Goal: Task Accomplishment & Management: Manage account settings

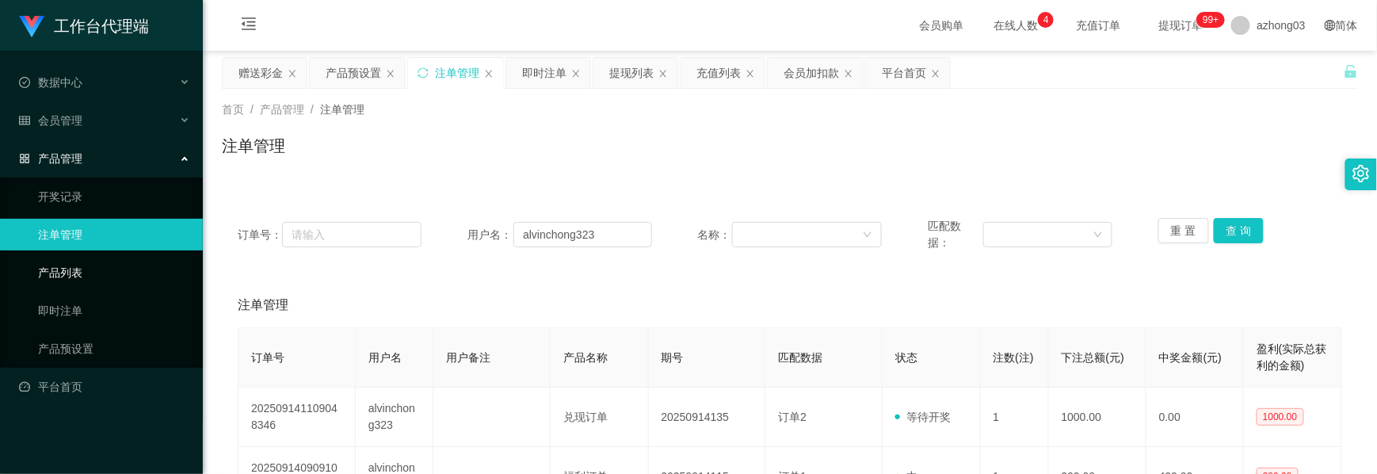
scroll to position [211, 0]
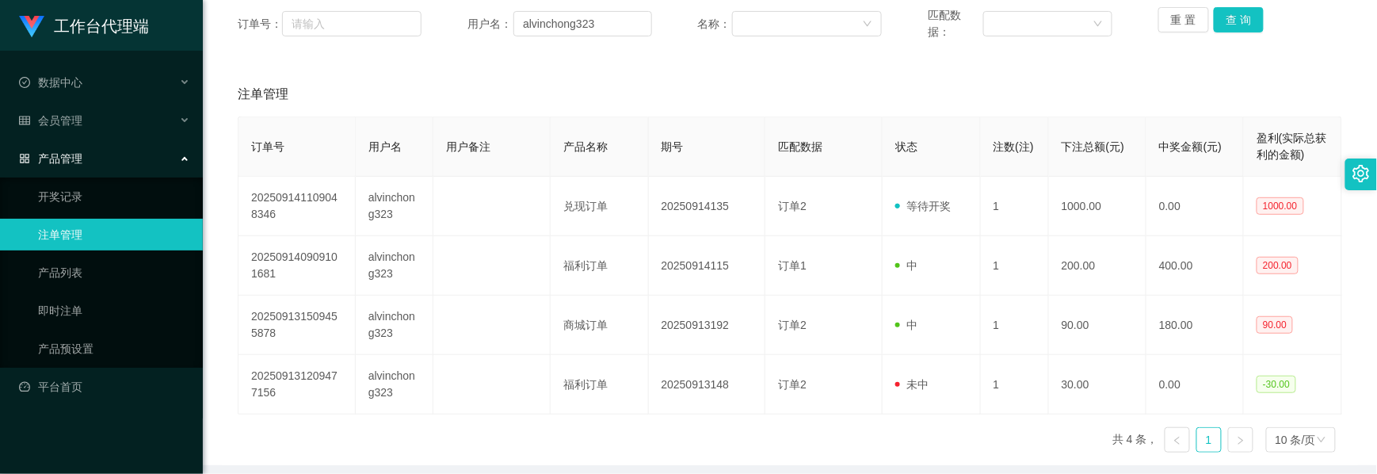
click at [82, 159] on div "产品管理" at bounding box center [101, 159] width 203 height 32
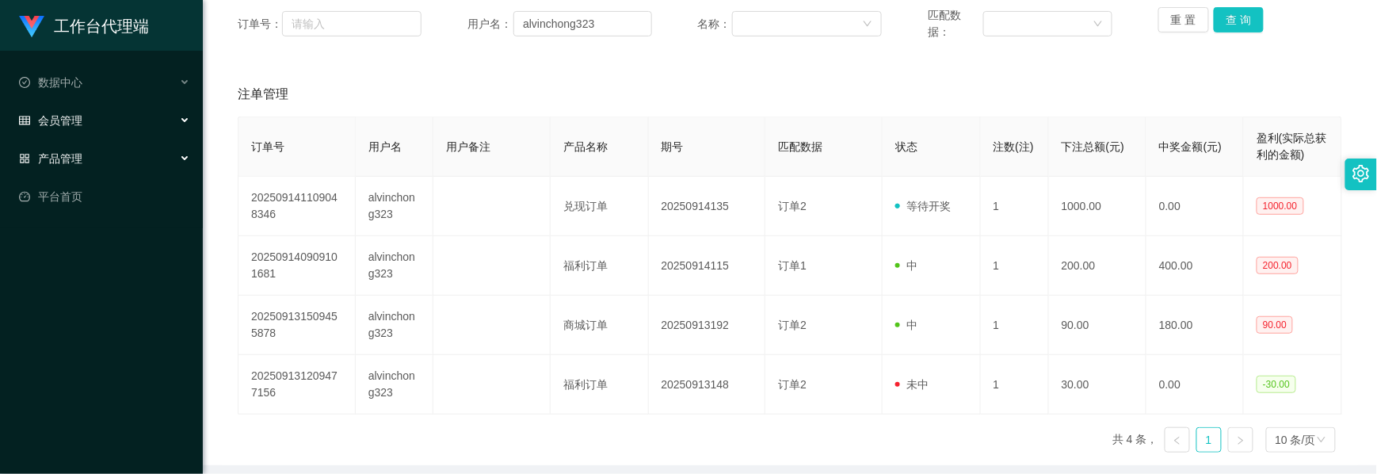
click at [86, 122] on div "会员管理" at bounding box center [101, 121] width 203 height 32
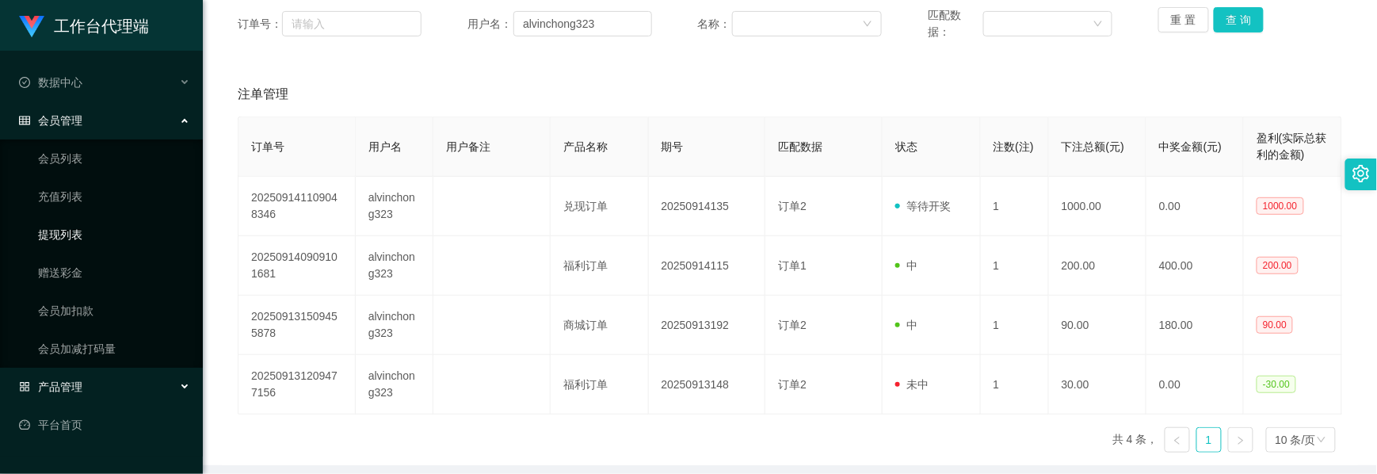
click at [73, 239] on link "提现列表" at bounding box center [114, 235] width 152 height 32
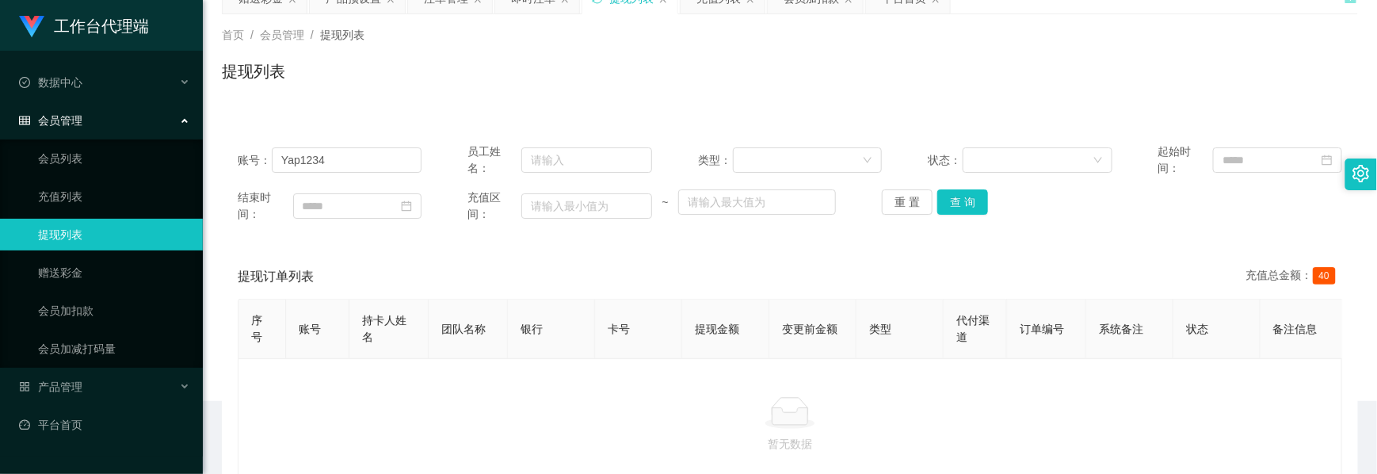
scroll to position [182, 0]
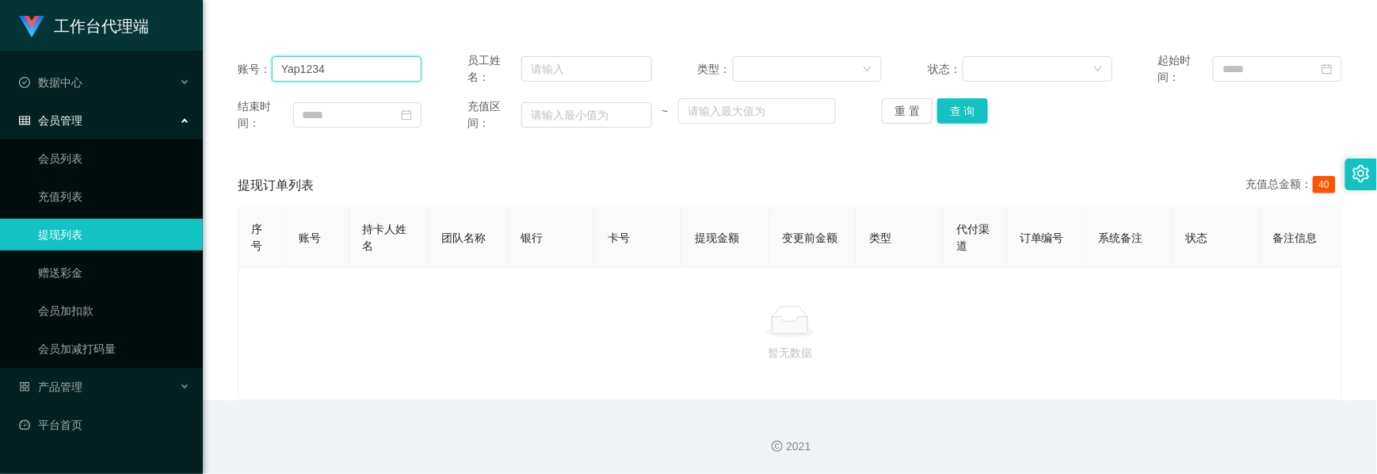
drag, startPoint x: 333, startPoint y: 51, endPoint x: 227, endPoint y: 41, distance: 106.6
click at [227, 41] on div "账号： Yap1234 员工姓名： 类型： 状态： 起始时间： 结束时间： 充值区间： ~ 重 置 查 询" at bounding box center [790, 91] width 1136 height 111
paste input "WongTeckHuong"
type input "WongTeckHuong"
click at [968, 98] on button "查 询" at bounding box center [962, 110] width 51 height 25
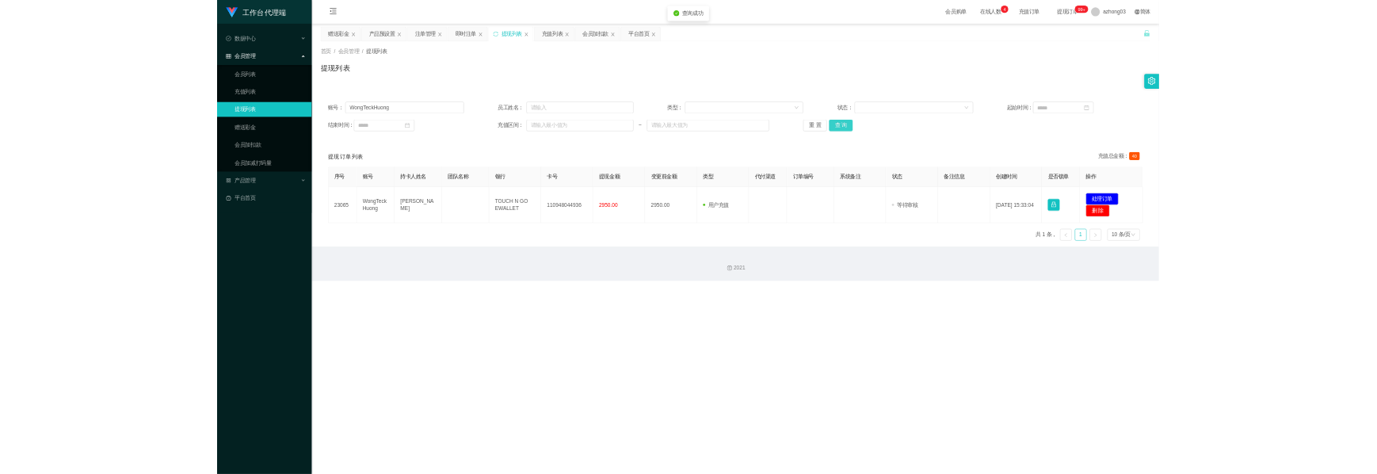
scroll to position [0, 0]
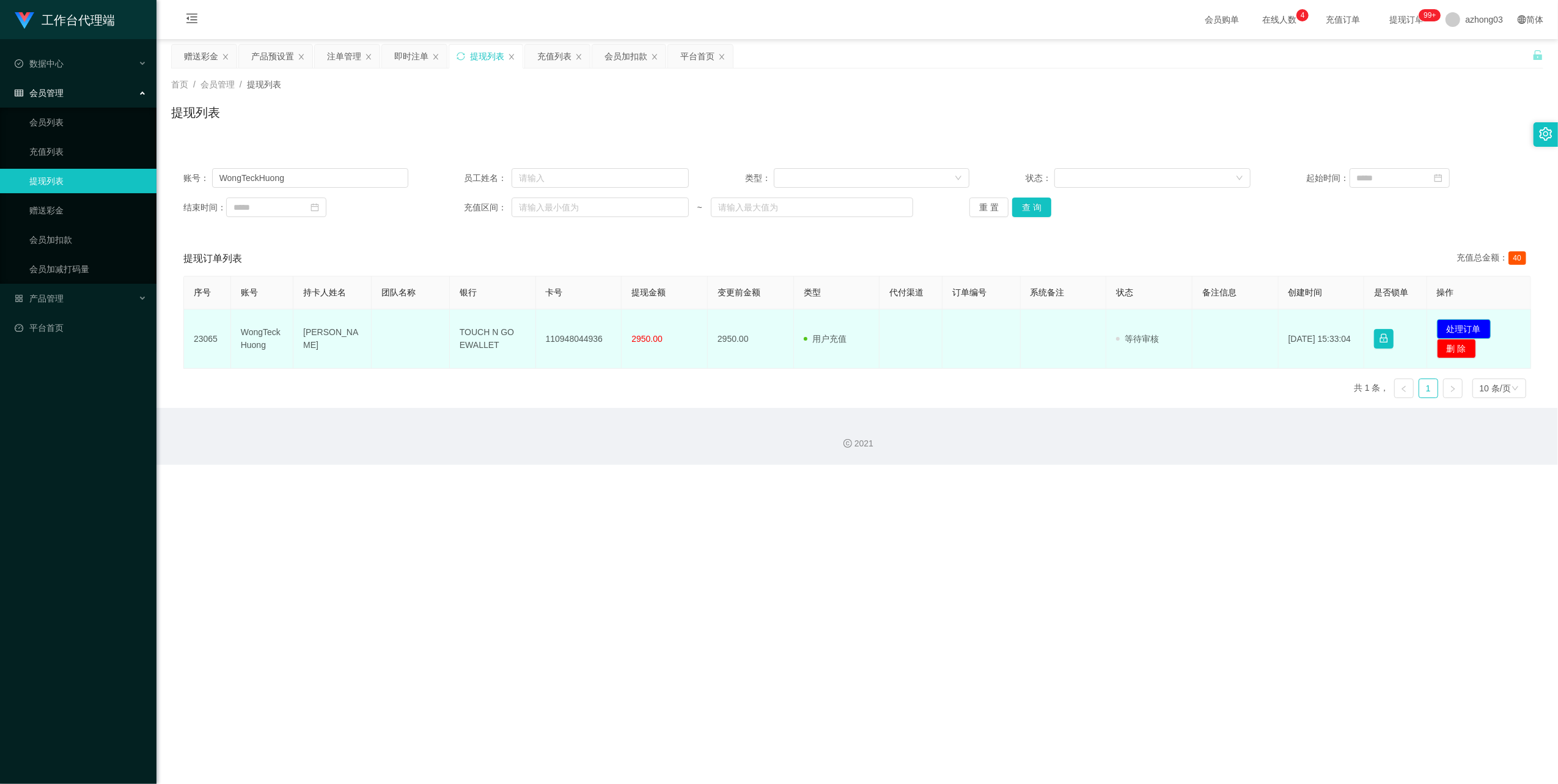
click at [1062, 326] on button "处理订单" at bounding box center [1465, 329] width 54 height 19
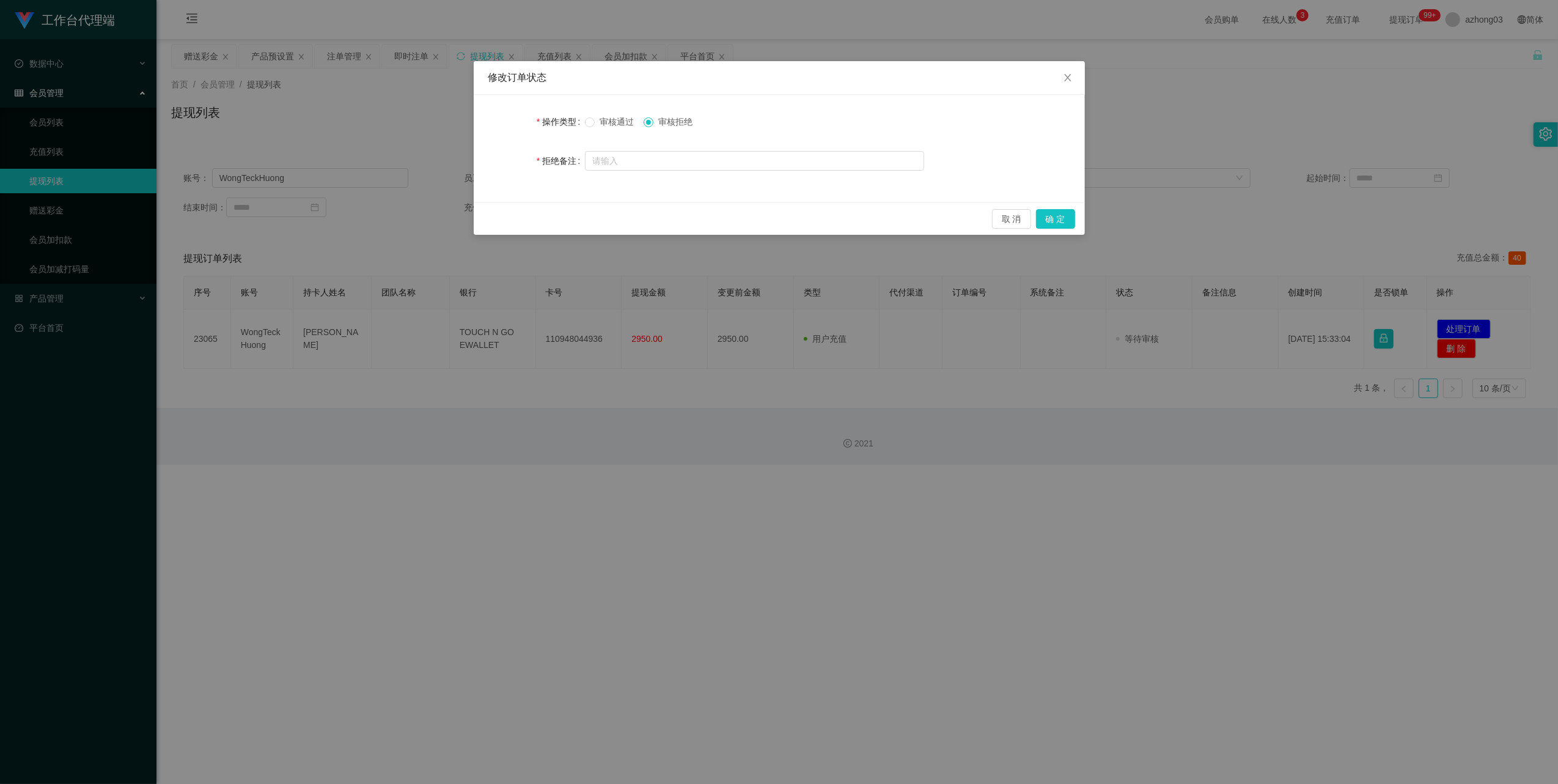
click at [627, 174] on div "操作类型 审核通过 审核拒绝 拒绝备注" at bounding box center [779, 148] width 611 height 107
click at [627, 167] on input "text" at bounding box center [755, 161] width 340 height 19
click at [628, 161] on input "text" at bounding box center [755, 161] width 340 height 19
type input "学"
type input "m"
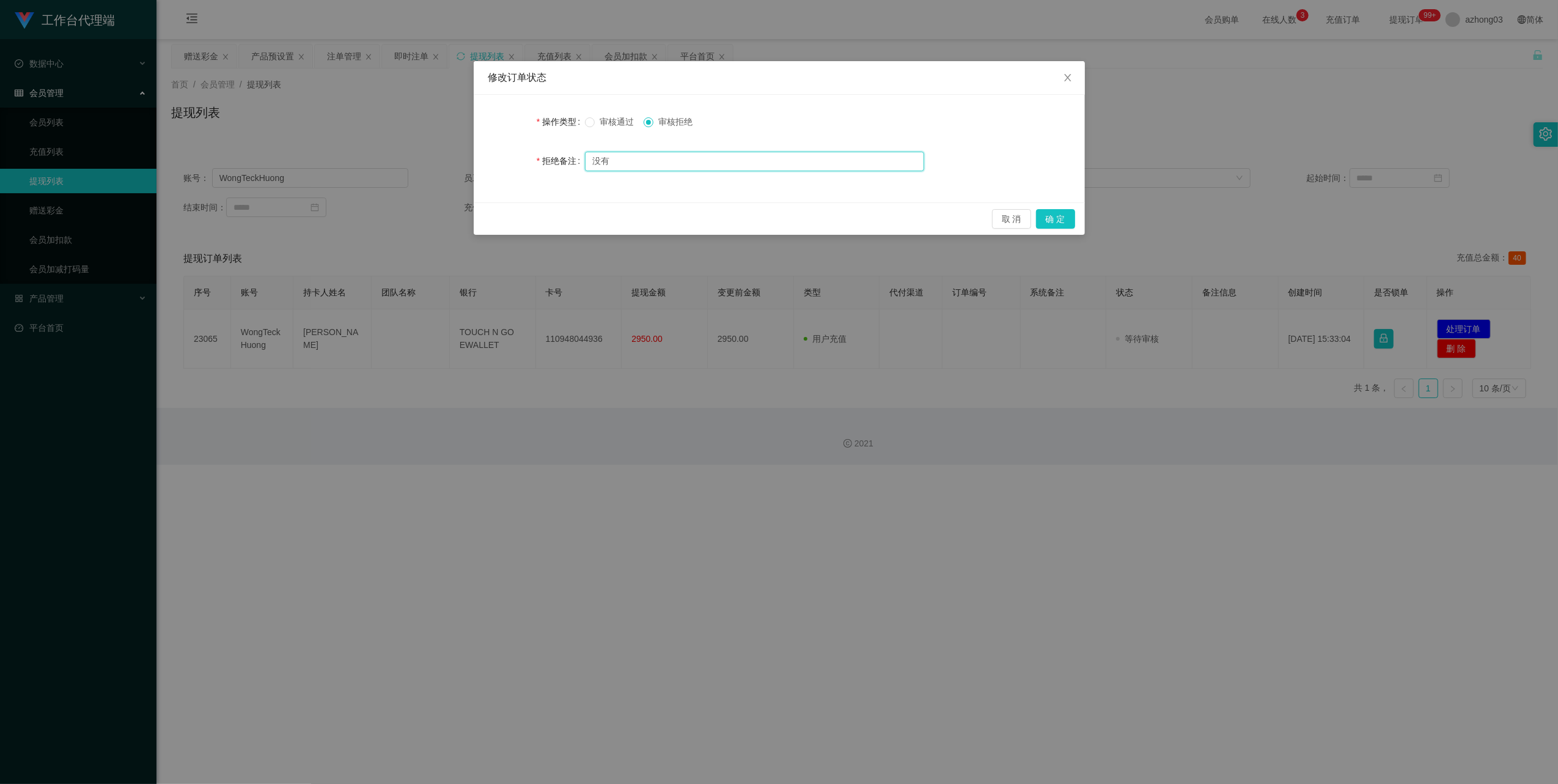
type input "没"
type input "系统查询，没有完成任务，私自提现"
click at [1057, 214] on button "确 定" at bounding box center [1056, 218] width 39 height 19
